Goal: Check status: Check status

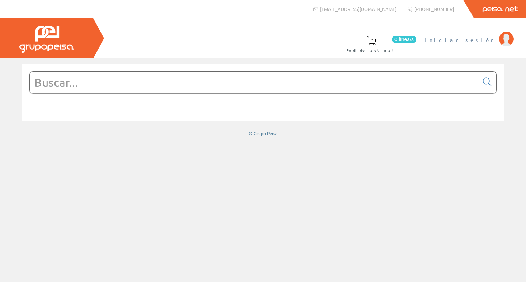
click at [492, 40] on span "Iniciar sesión" at bounding box center [459, 39] width 71 height 7
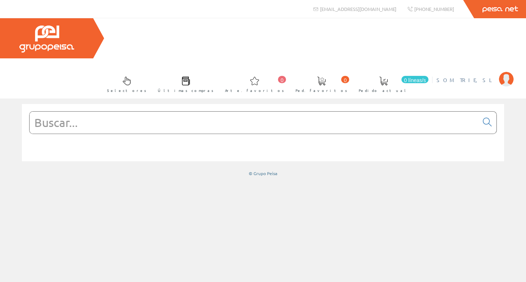
click at [493, 77] on font "SOM TRIE, SL" at bounding box center [465, 80] width 59 height 7
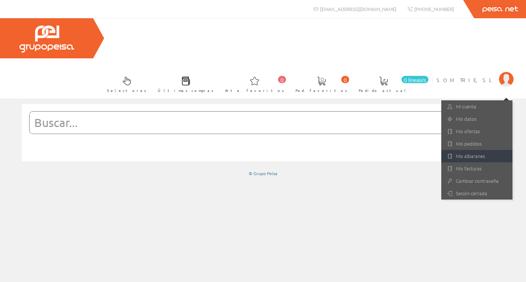
click at [473, 153] on font "Mis albaranes" at bounding box center [470, 156] width 29 height 7
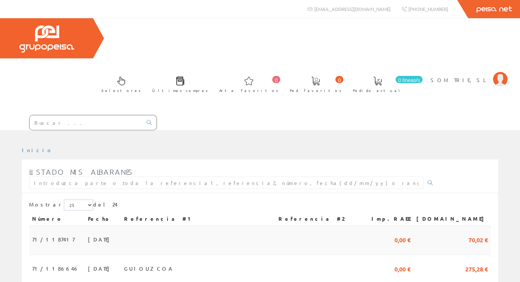
click at [39, 236] on font "71/1187417" at bounding box center [53, 239] width 42 height 7
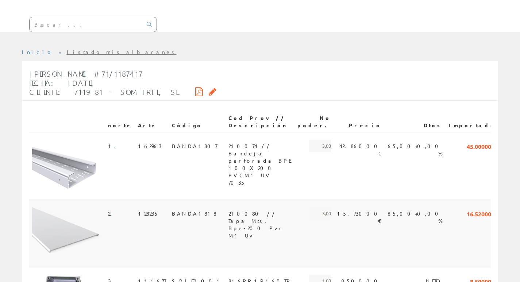
scroll to position [115, 0]
